Goal: Find specific page/section: Find specific page/section

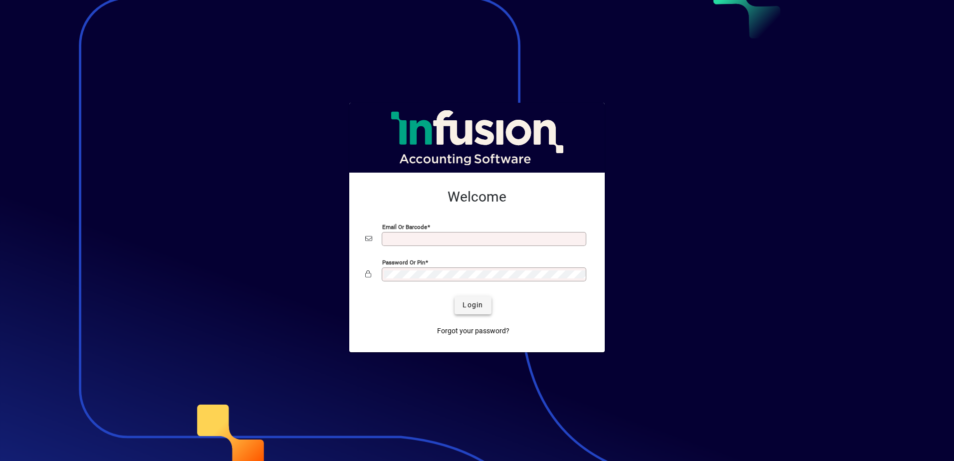
type input "**********"
click at [478, 309] on span "Login" at bounding box center [472, 305] width 20 height 10
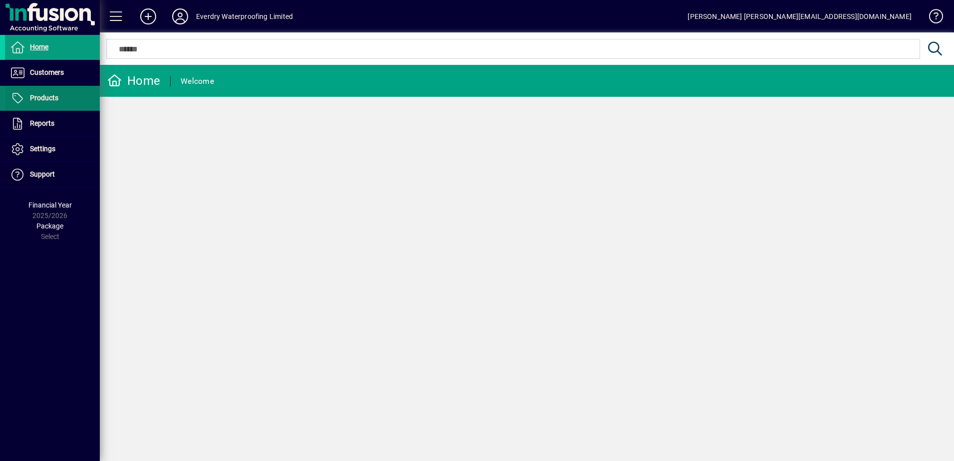
click at [62, 94] on span at bounding box center [52, 98] width 95 height 24
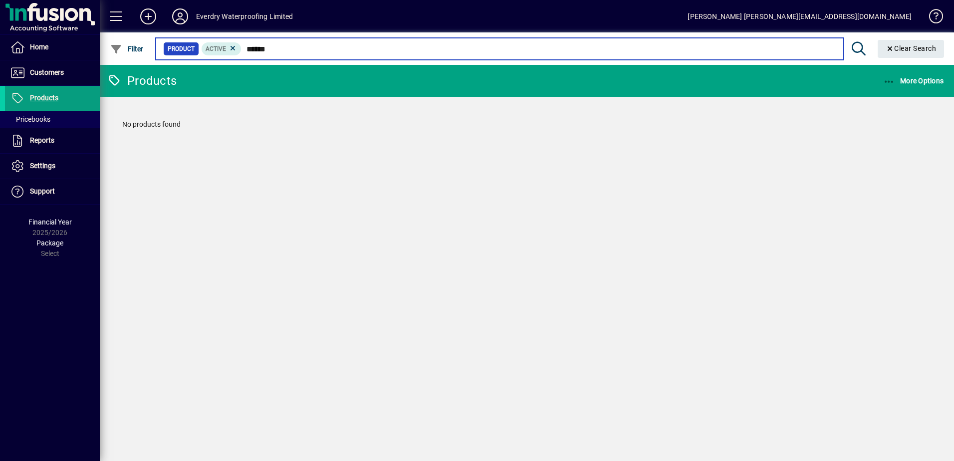
type input "*****"
